Goal: Information Seeking & Learning: Check status

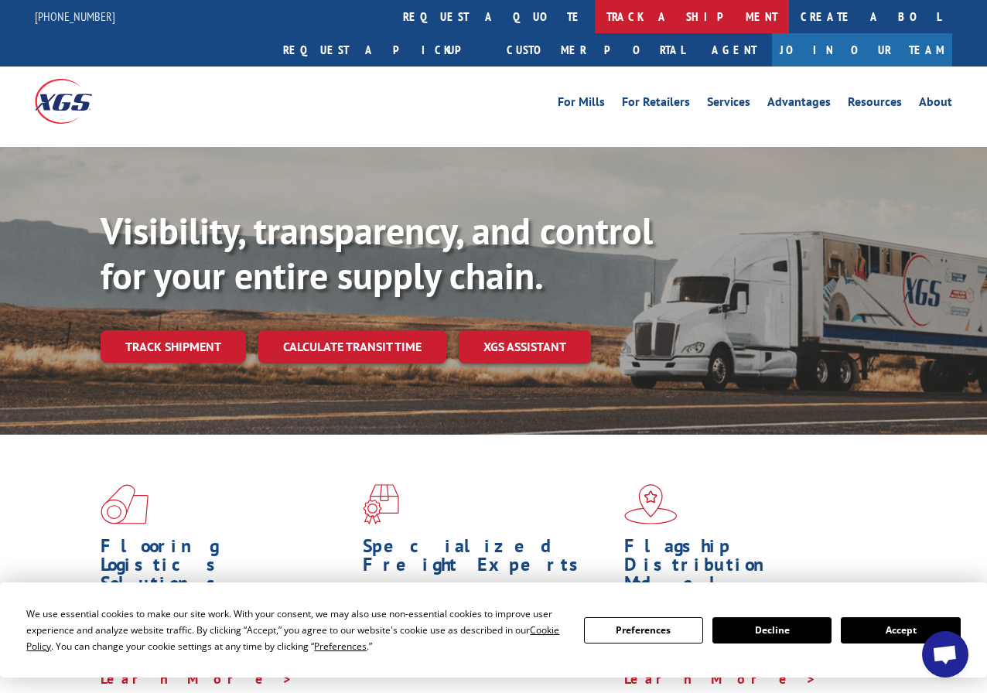
click at [595, 25] on link "track a shipment" at bounding box center [692, 16] width 194 height 33
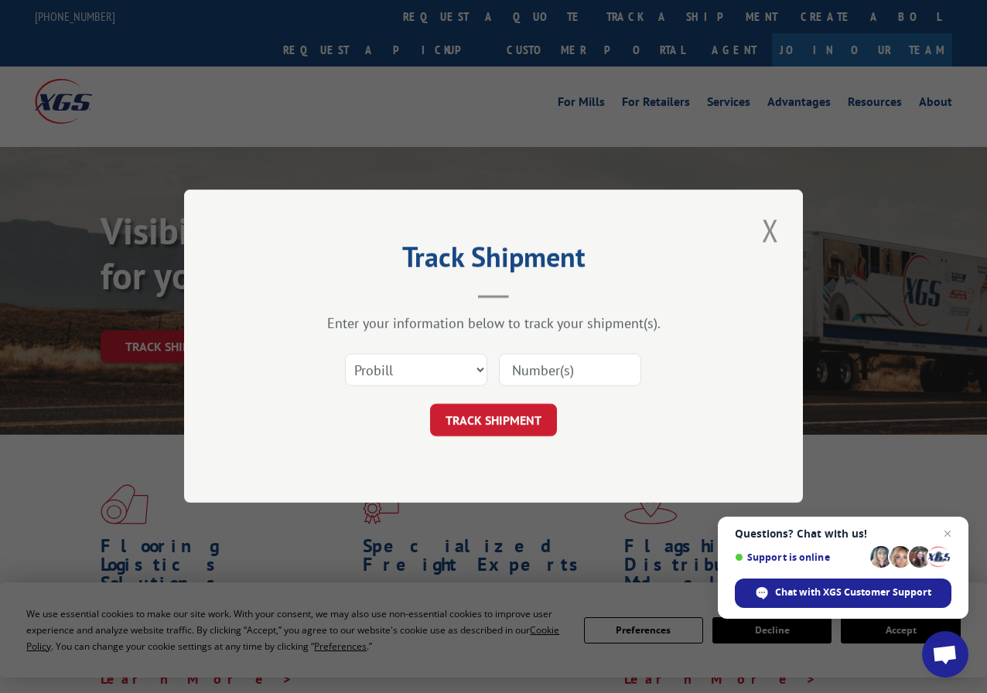
drag, startPoint x: 518, startPoint y: 365, endPoint x: 477, endPoint y: 362, distance: 40.3
click at [518, 365] on input at bounding box center [570, 370] width 142 height 32
paste input "426355"
type input "426355"
click at [450, 363] on select "Select category... Probill BOL PO" at bounding box center [416, 370] width 142 height 32
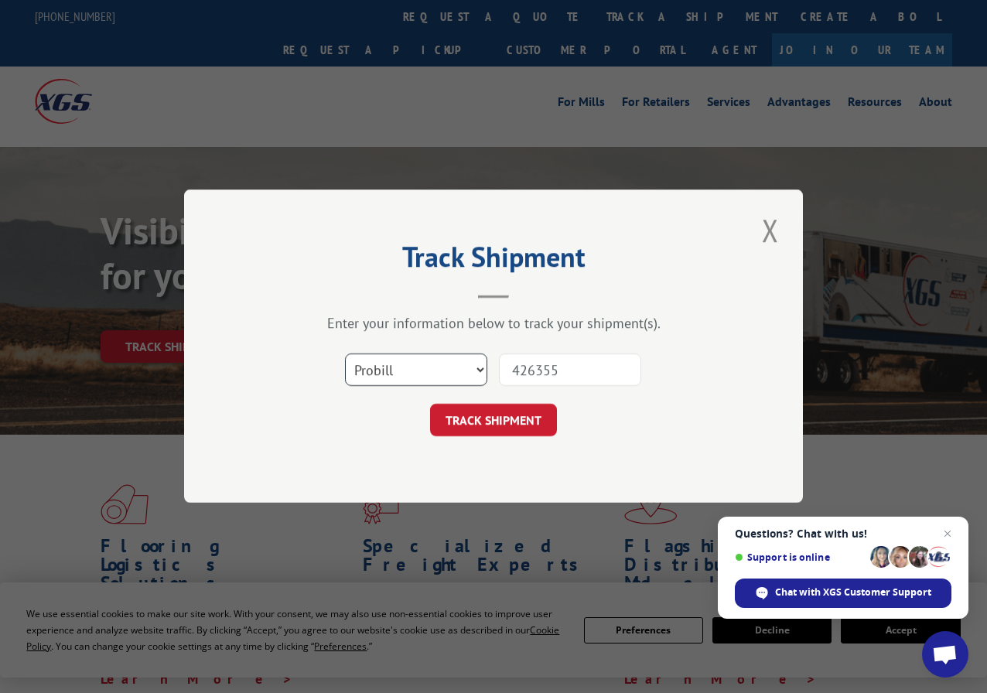
select select "bol"
click at [345, 354] on select "Select category... Probill BOL PO" at bounding box center [416, 370] width 142 height 32
click at [501, 410] on button "TRACK SHIPMENT" at bounding box center [493, 421] width 127 height 32
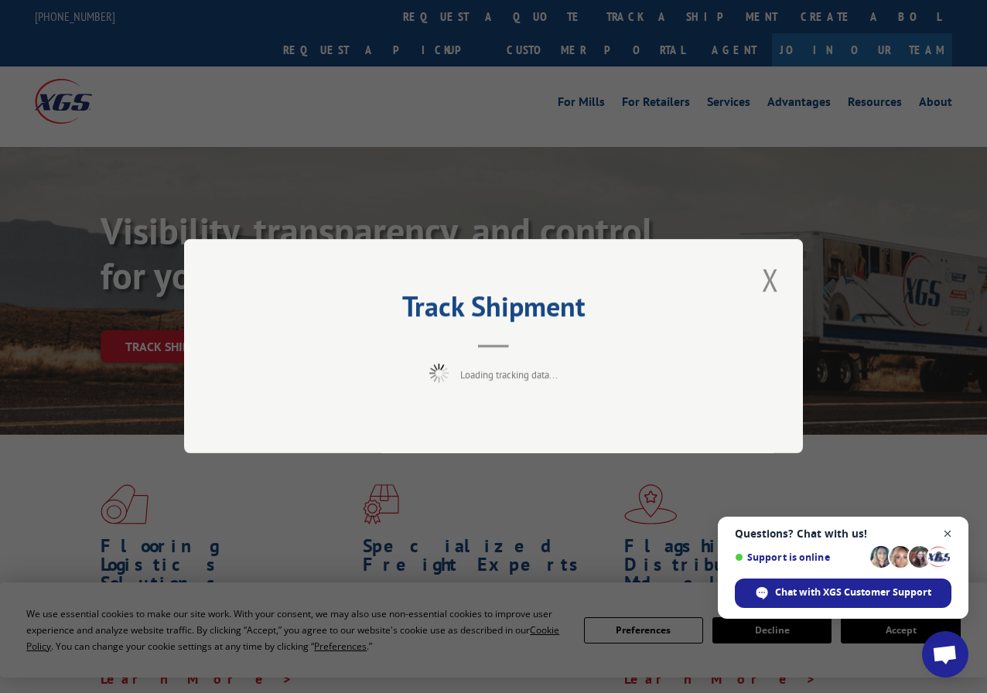
click at [952, 533] on span "Open chat" at bounding box center [947, 534] width 19 height 19
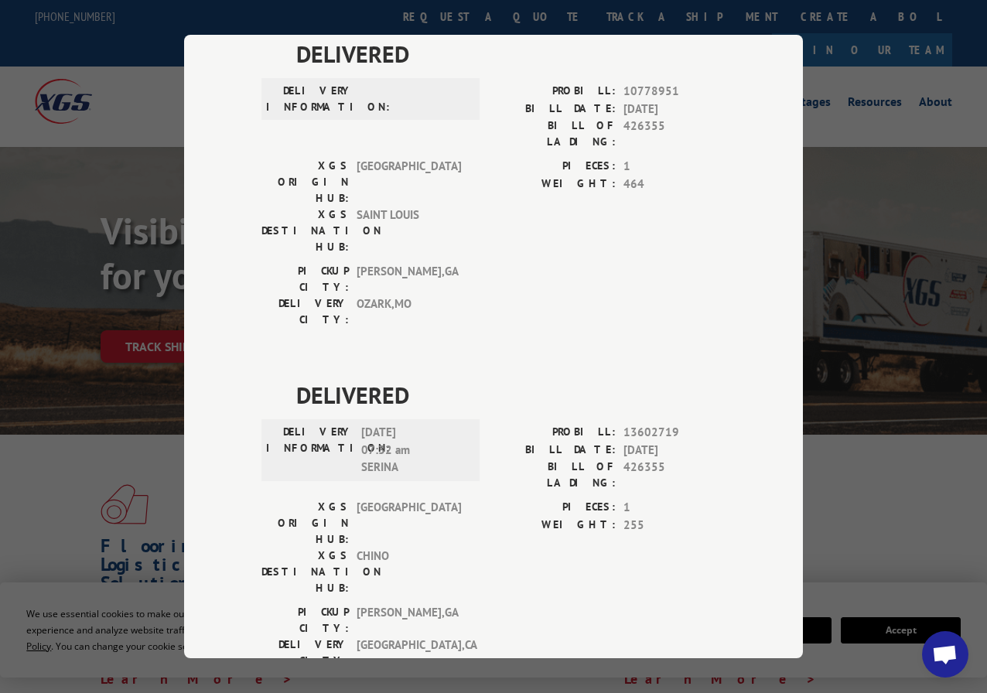
scroll to position [619, 0]
